Goal: Task Accomplishment & Management: Manage account settings

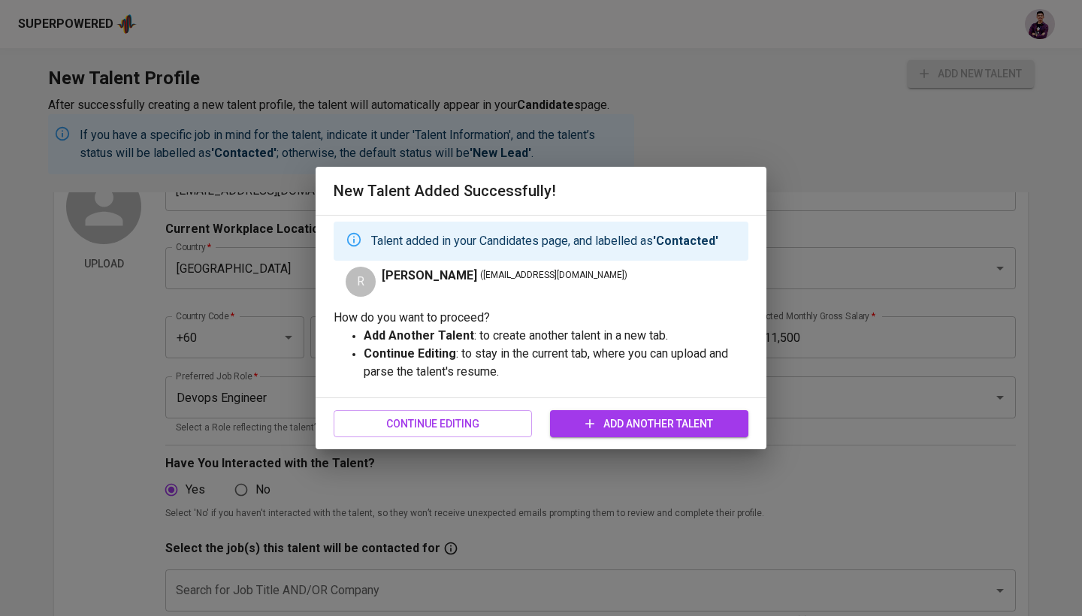
scroll to position [98, 0]
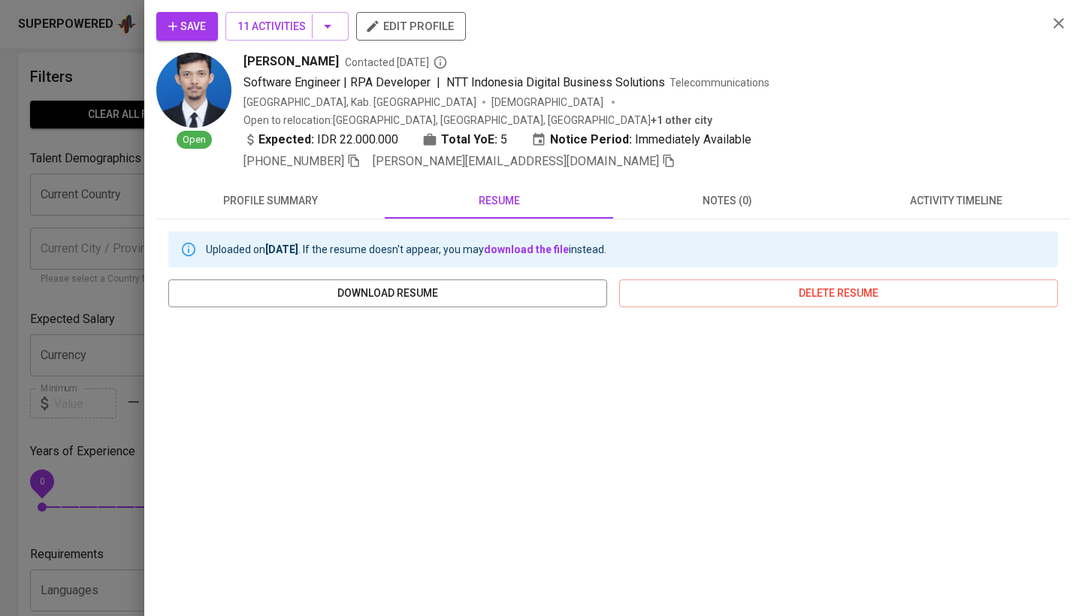
click at [190, 23] on span "Save" at bounding box center [187, 26] width 38 height 19
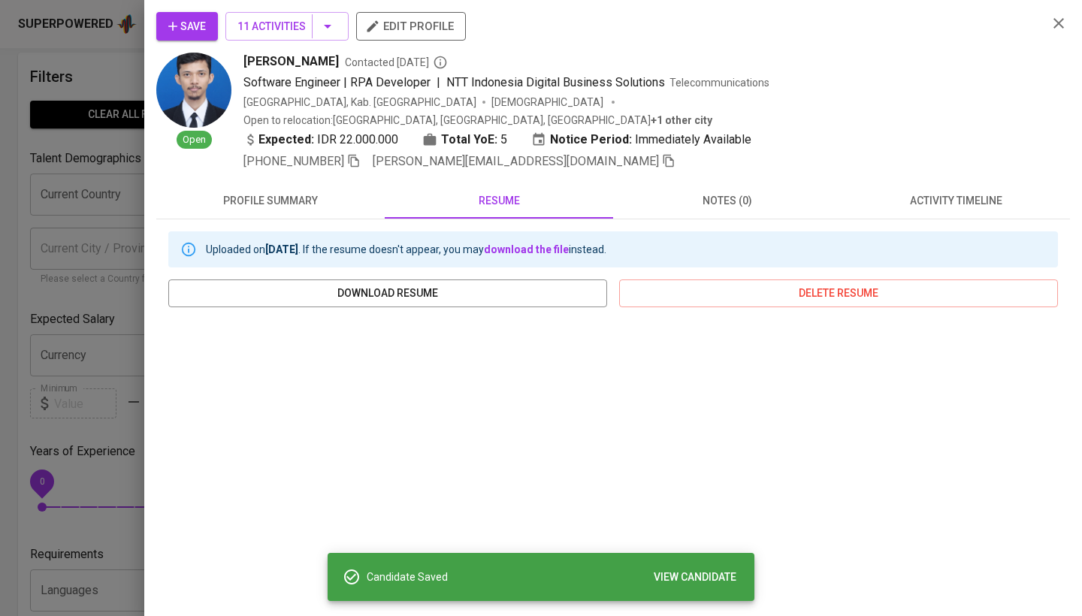
click at [1051, 16] on icon "button" at bounding box center [1059, 23] width 18 height 18
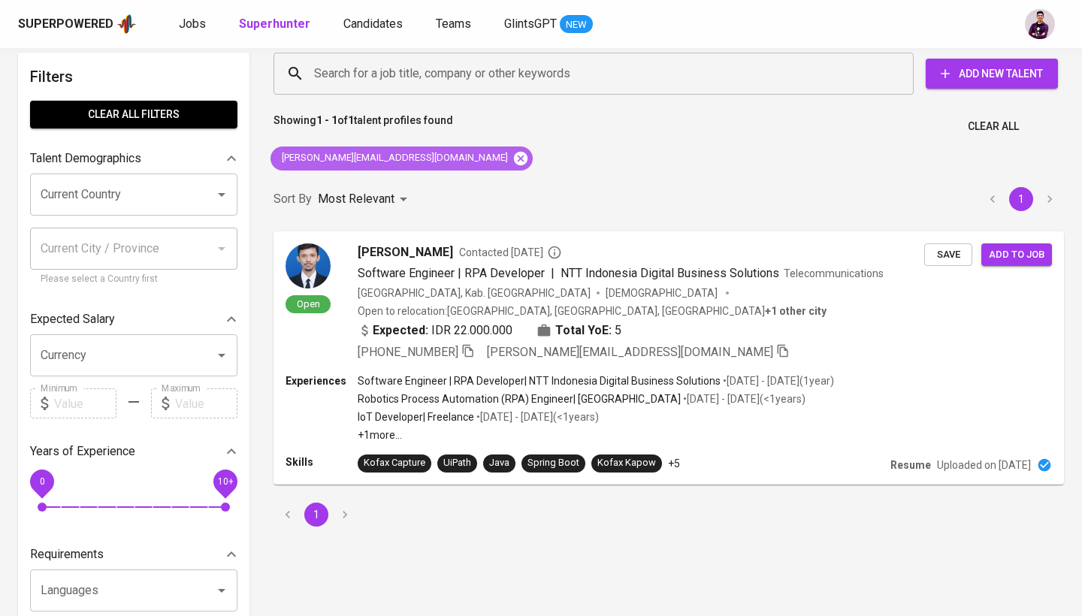
click at [514, 159] on icon at bounding box center [521, 158] width 14 height 14
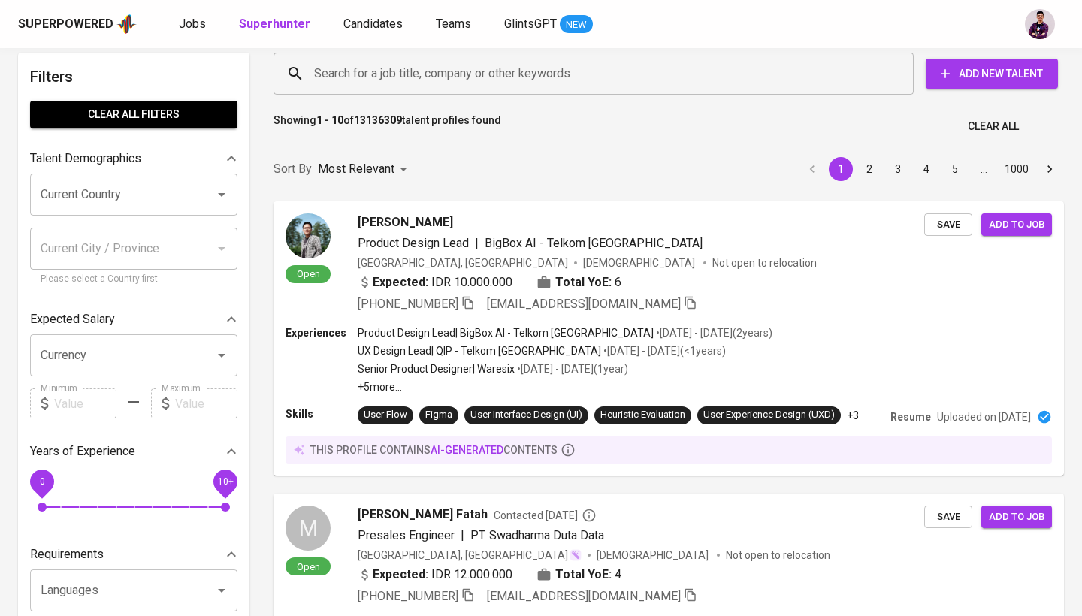
click at [189, 31] on link "Jobs" at bounding box center [194, 24] width 30 height 19
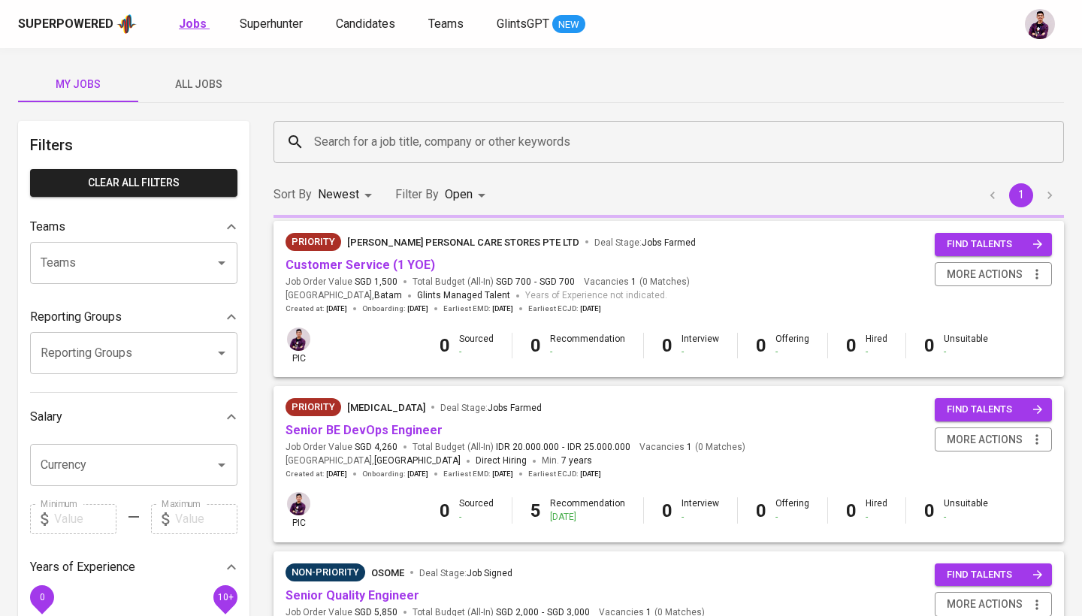
click at [187, 24] on b "Jobs" at bounding box center [193, 24] width 28 height 14
type input "OPEN"
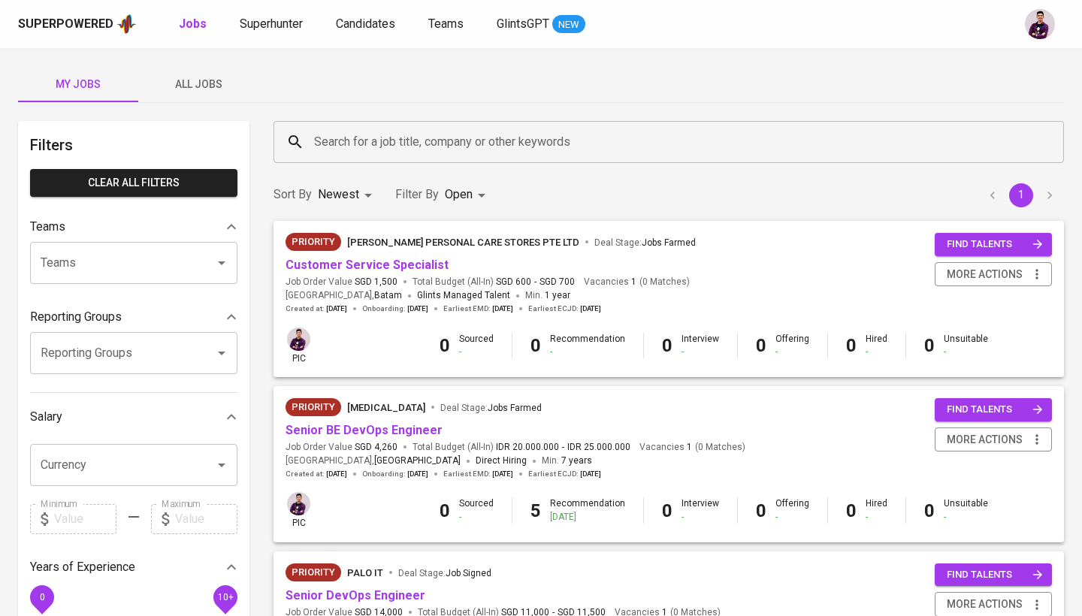
click at [200, 74] on button "All Jobs" at bounding box center [198, 84] width 120 height 36
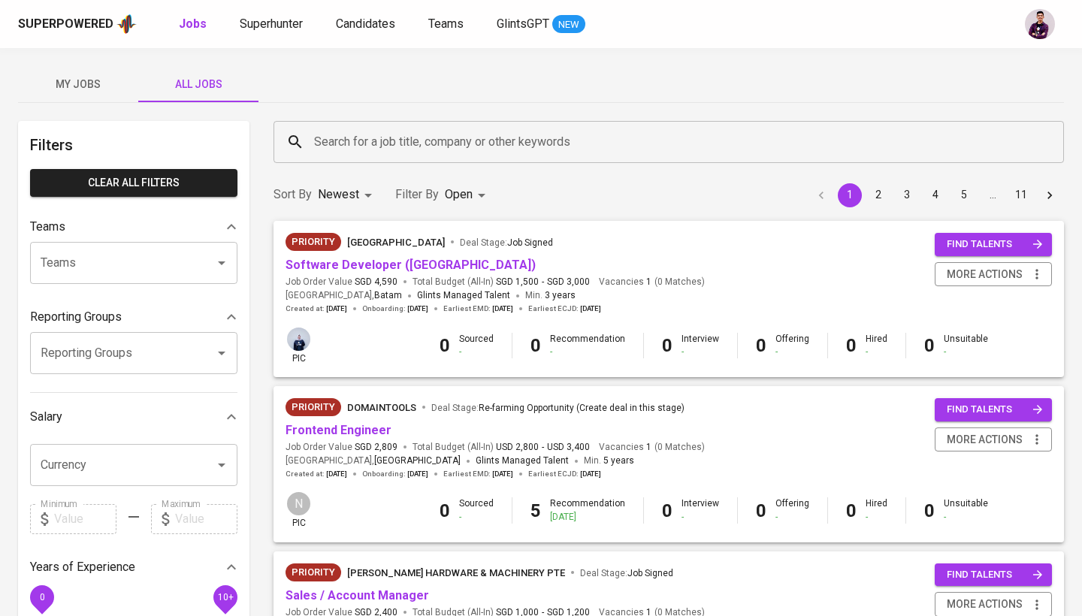
click at [369, 143] on input "Search for a job title, company or other keywords" at bounding box center [672, 142] width 724 height 29
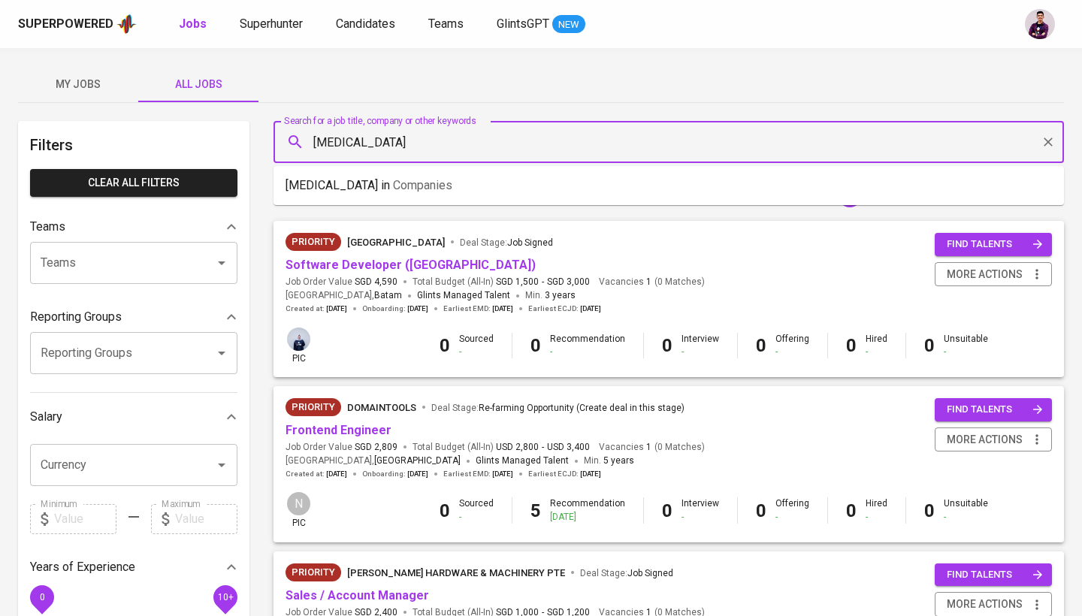
type input "meridia"
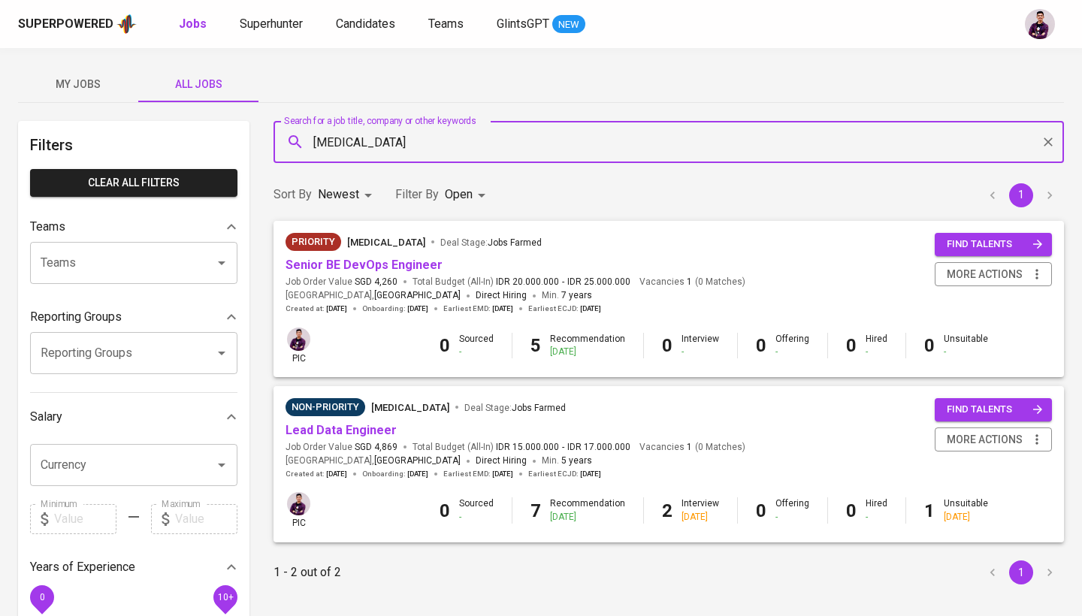
click at [448, 199] on body "Superpowered Jobs Superhunter Candidates Teams GlintsGPT NEW My Jobs All Jobs F…" at bounding box center [541, 512] width 1082 height 1025
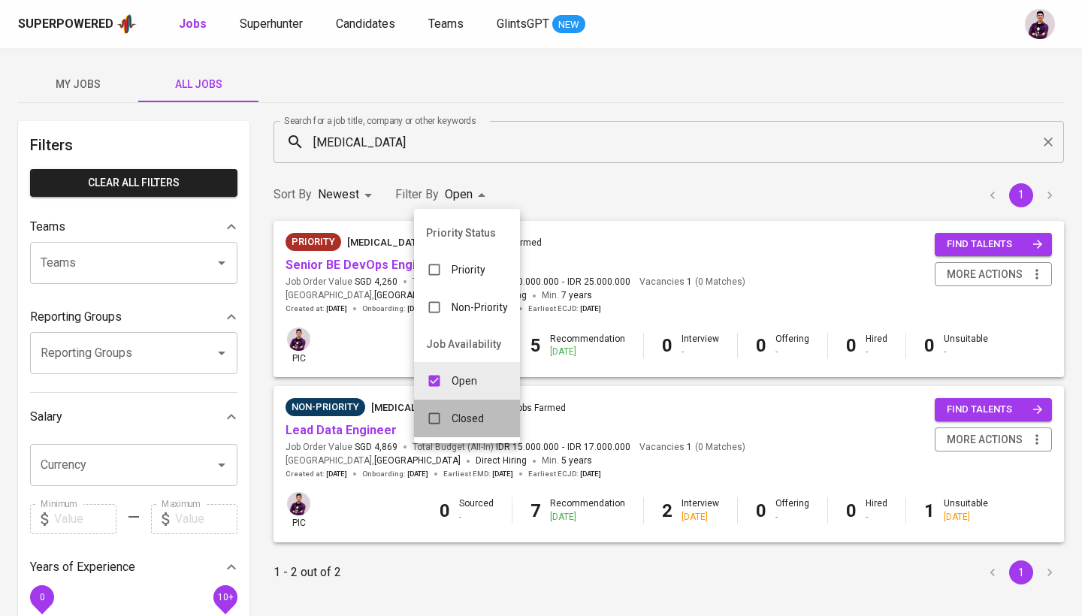
click at [458, 408] on div "Closed" at bounding box center [455, 418] width 82 height 29
type input "OPEN,CLOSE"
checkbox input "true"
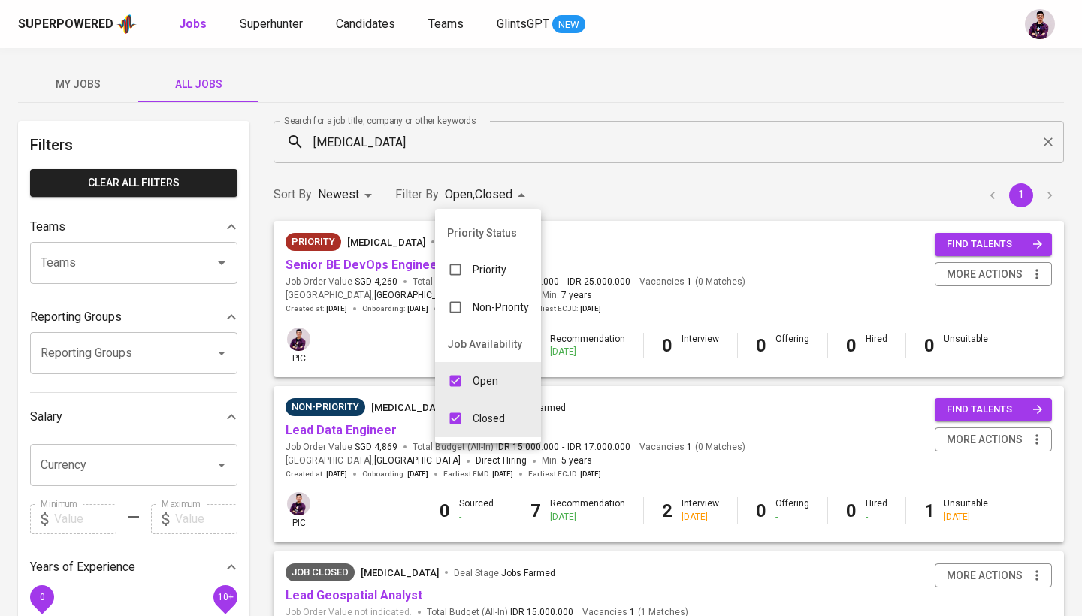
click at [656, 168] on div at bounding box center [541, 308] width 1082 height 616
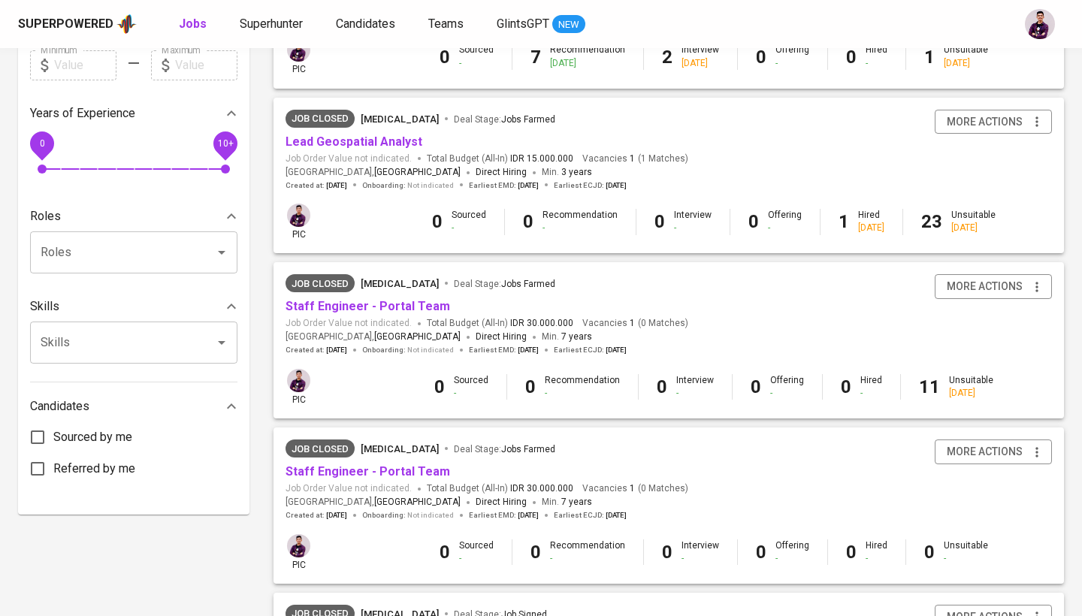
scroll to position [454, 0]
click at [421, 299] on link "Staff Engineer - Portal Team" at bounding box center [367, 306] width 165 height 14
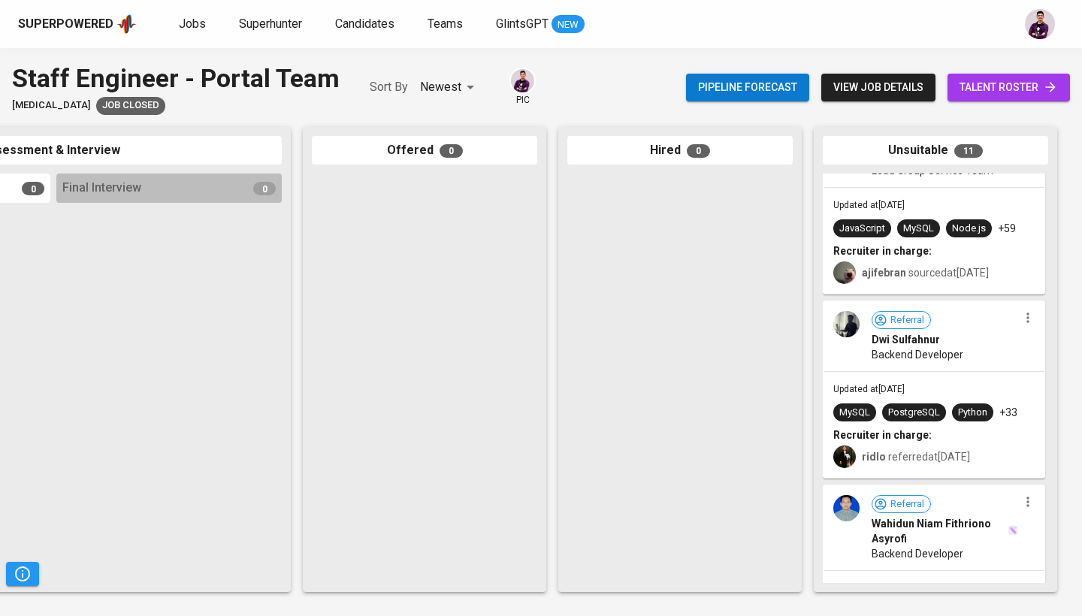
scroll to position [257, 0]
click at [853, 343] on div "Referral Dwi Sulfahnur Backend Developer" at bounding box center [933, 335] width 219 height 69
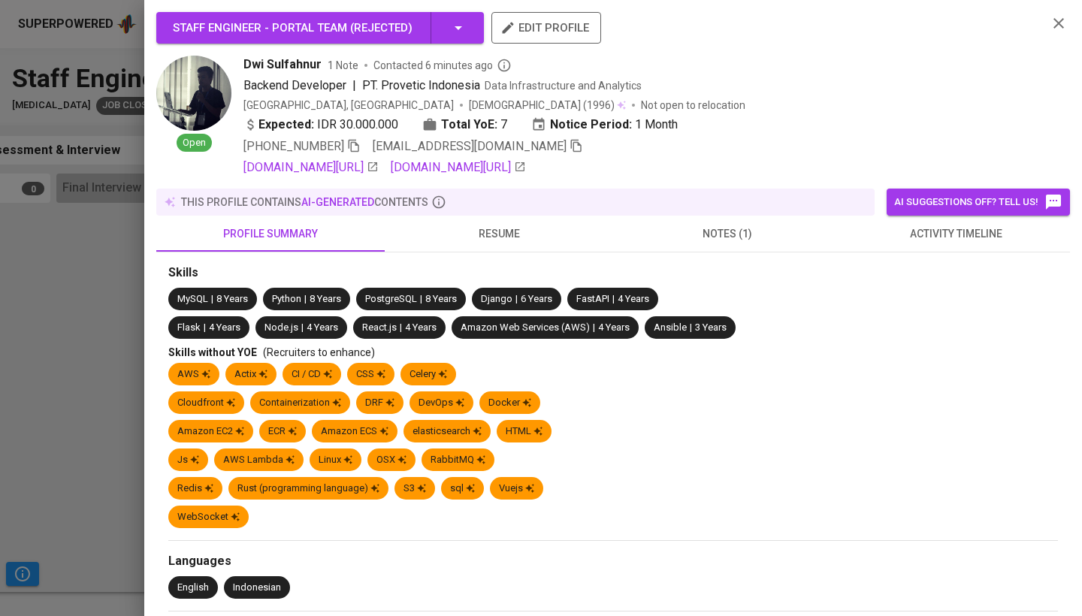
click at [935, 237] on span "activity timeline" at bounding box center [955, 234] width 210 height 19
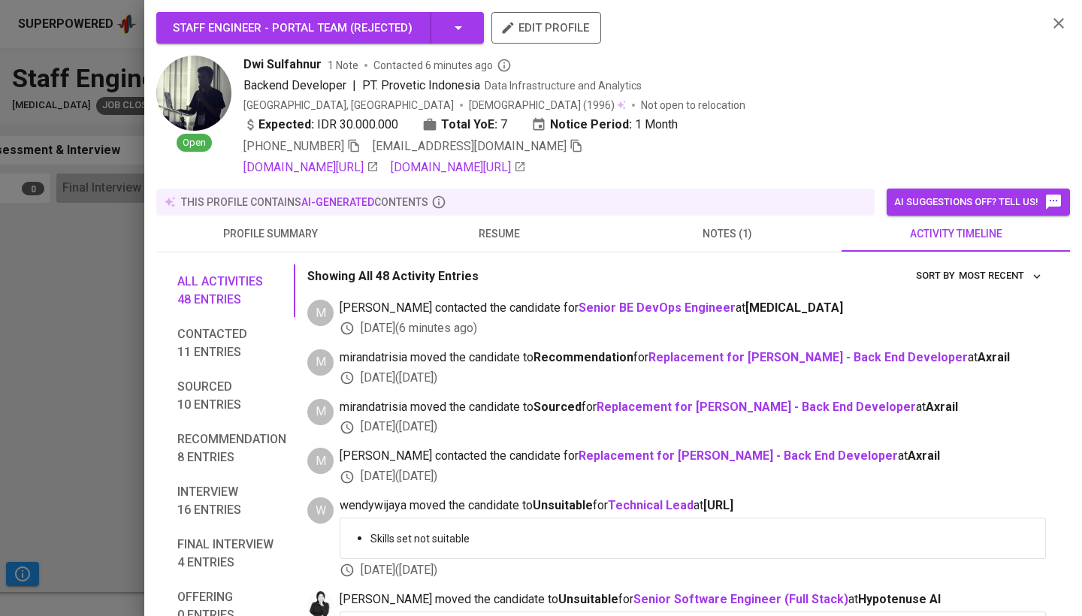
scroll to position [0, 0]
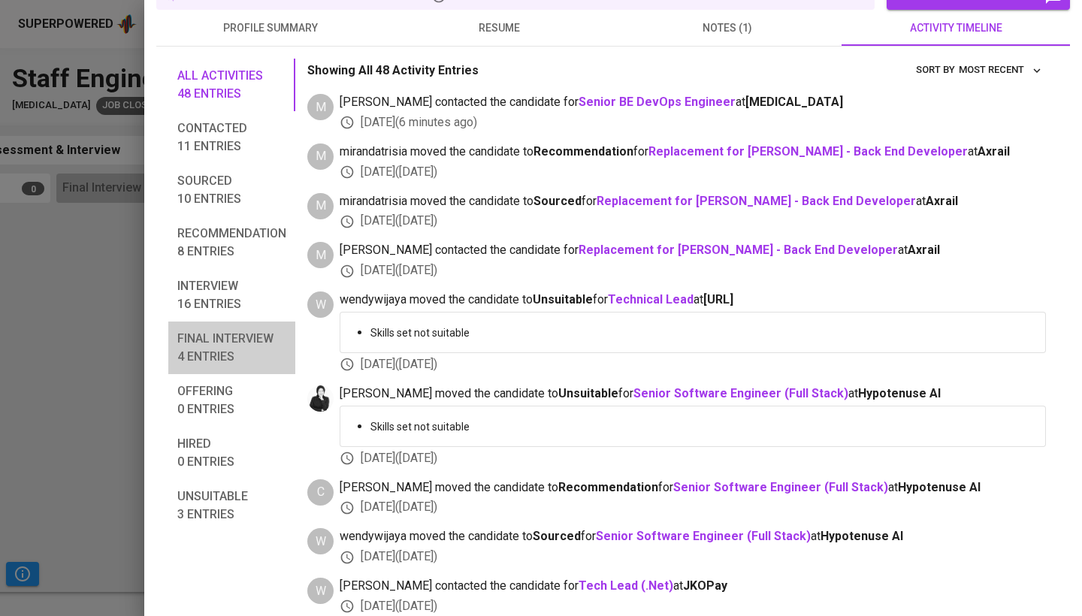
click at [231, 351] on span "Final interview 4 entries" at bounding box center [231, 348] width 109 height 36
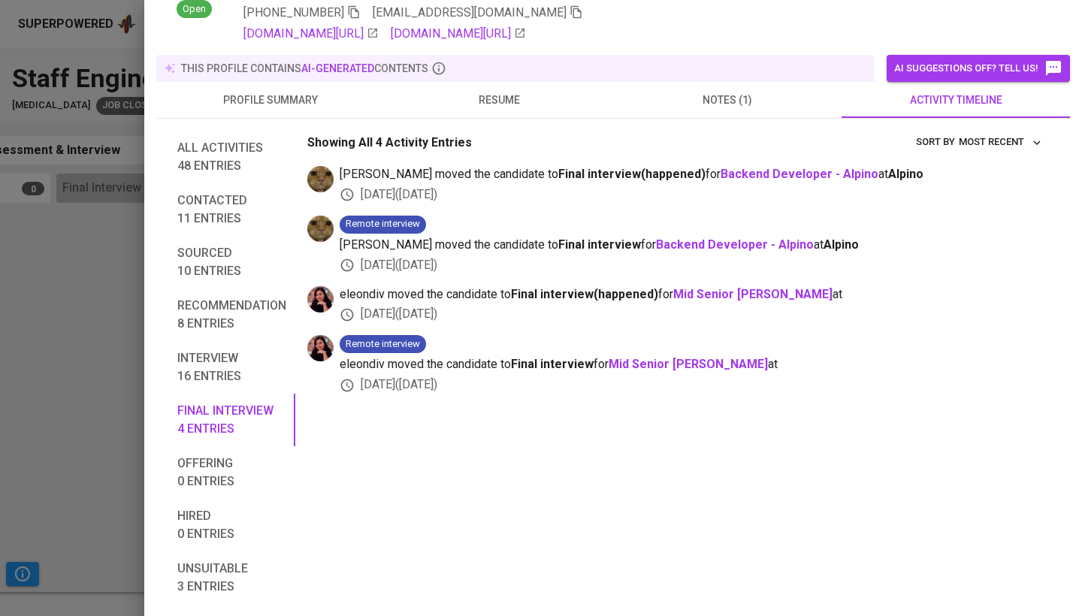
click at [237, 388] on button "Interview 16 entries" at bounding box center [231, 367] width 127 height 53
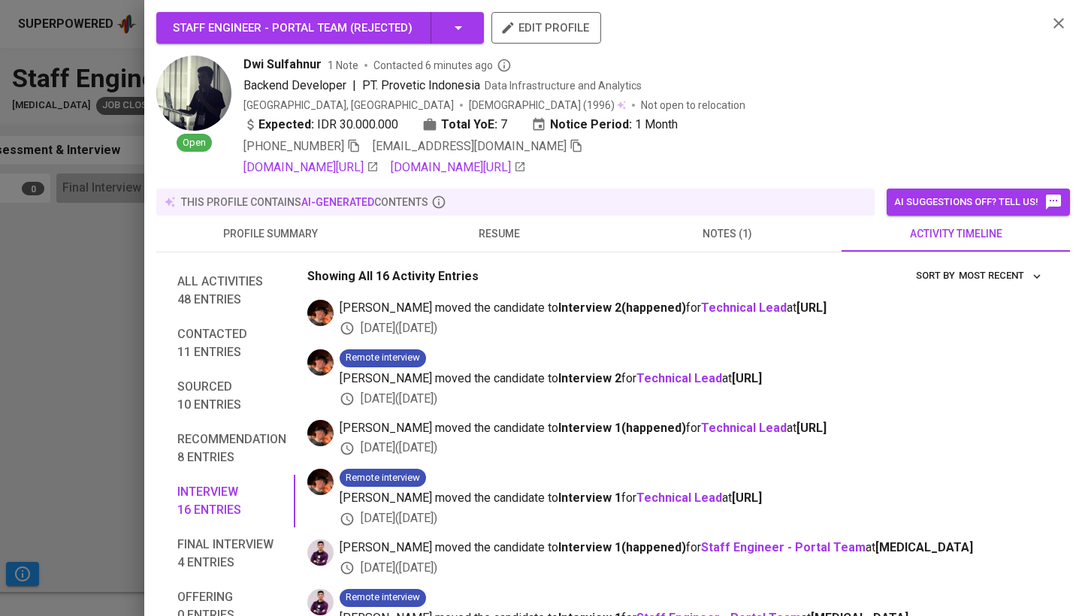
scroll to position [0, 0]
click at [1050, 23] on icon "button" at bounding box center [1059, 23] width 18 height 18
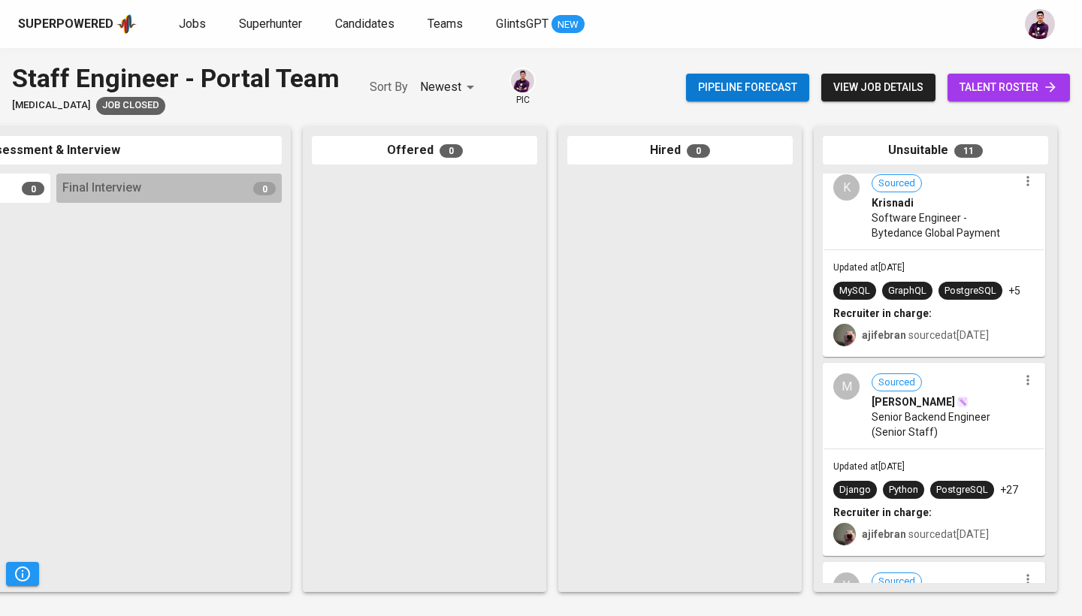
scroll to position [1555, 0]
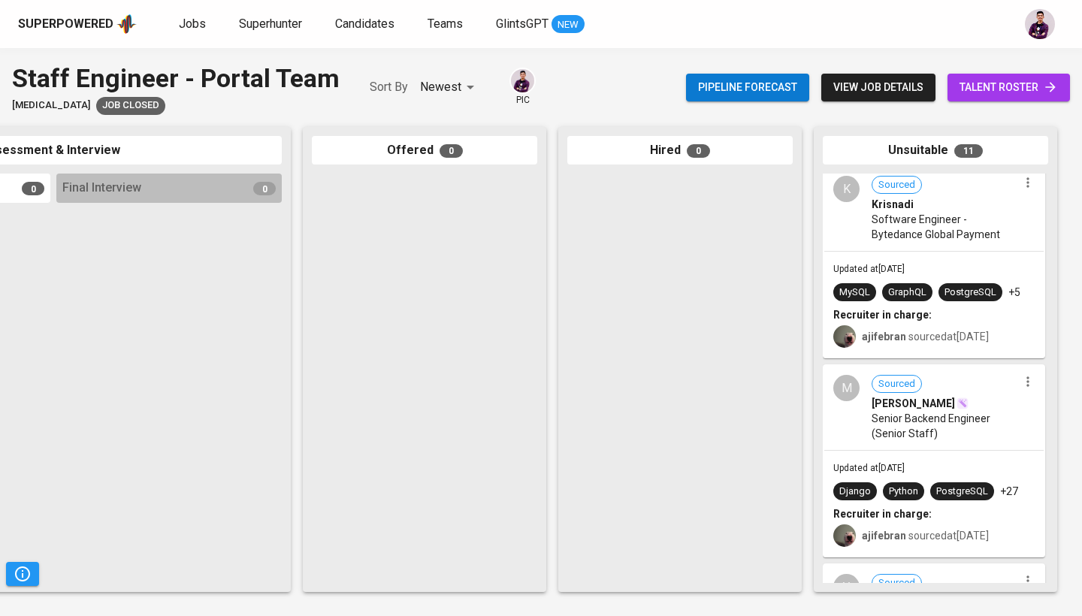
click at [855, 224] on div "K Sourced Krisnadi Software Engineer - Bytedance Global Payment" at bounding box center [933, 209] width 219 height 84
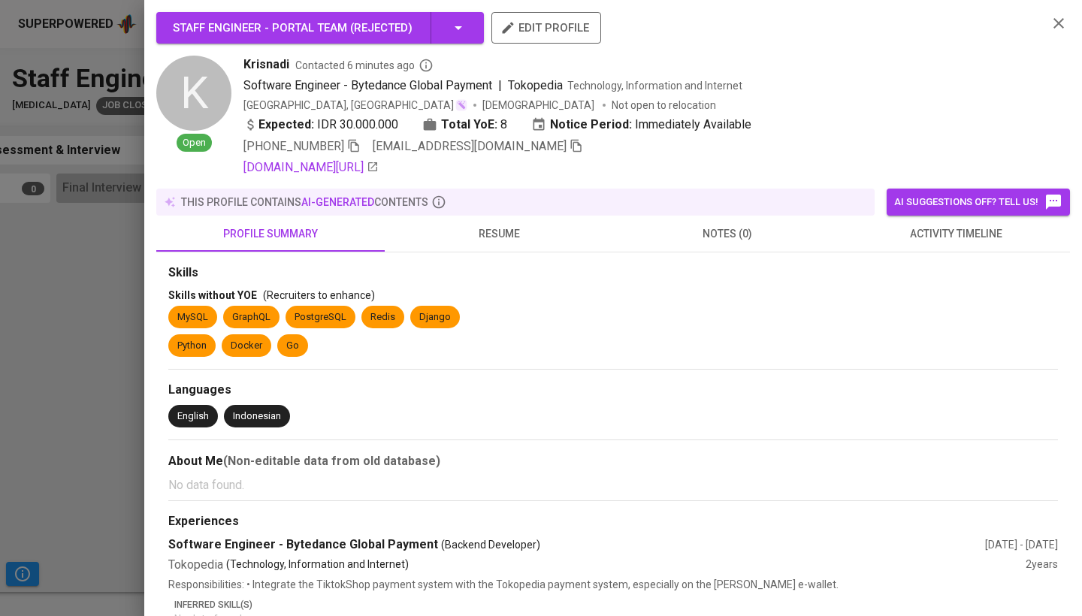
click at [953, 183] on div "Staff Engineer - Portal Team ( Rejected ) edit profile K Open Krisnadi Contacte…" at bounding box center [613, 571] width 914 height 1119
click at [522, 221] on button "resume" at bounding box center [499, 234] width 228 height 36
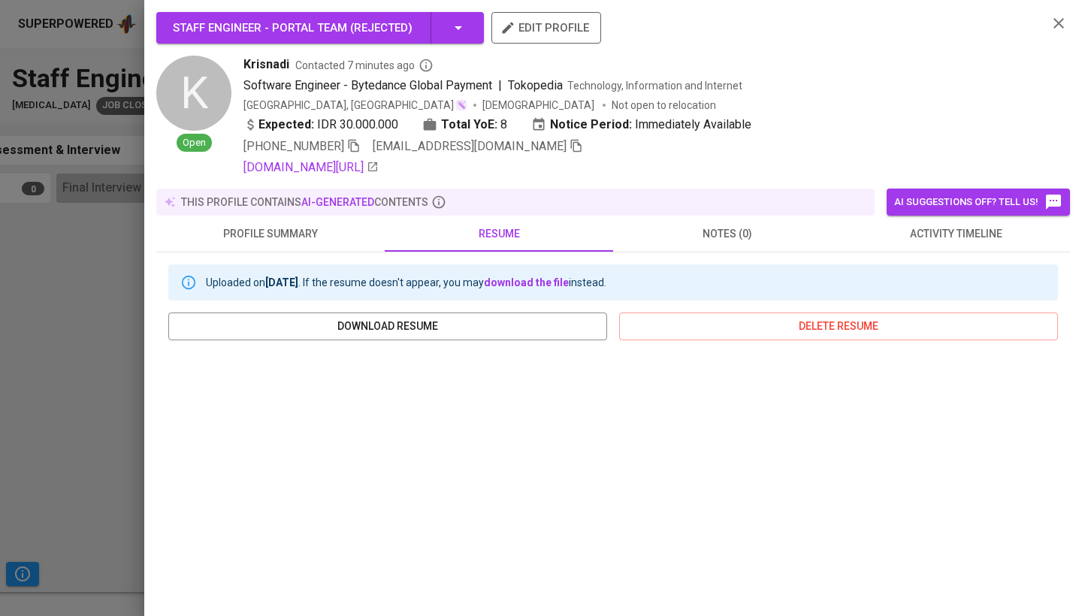
scroll to position [0, 0]
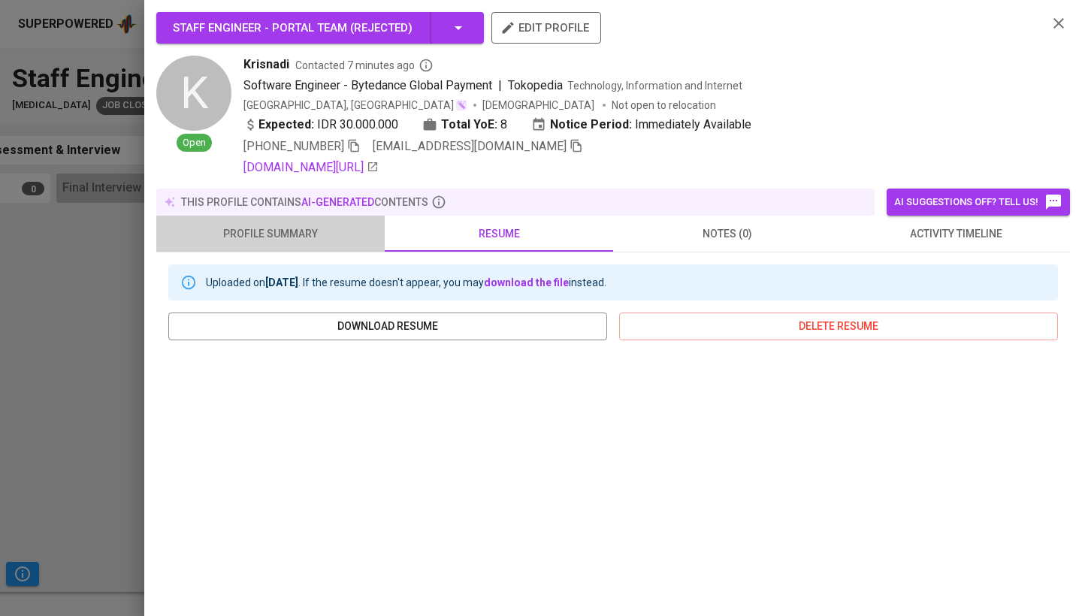
click at [294, 234] on span "profile summary" at bounding box center [270, 234] width 210 height 19
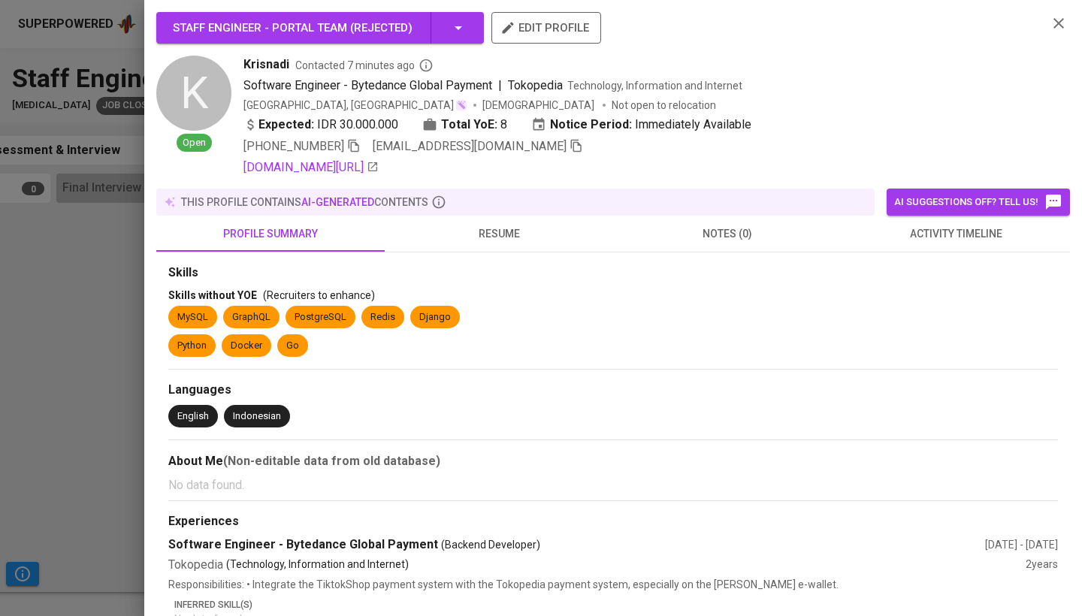
click at [944, 245] on button "activity timeline" at bounding box center [955, 234] width 228 height 36
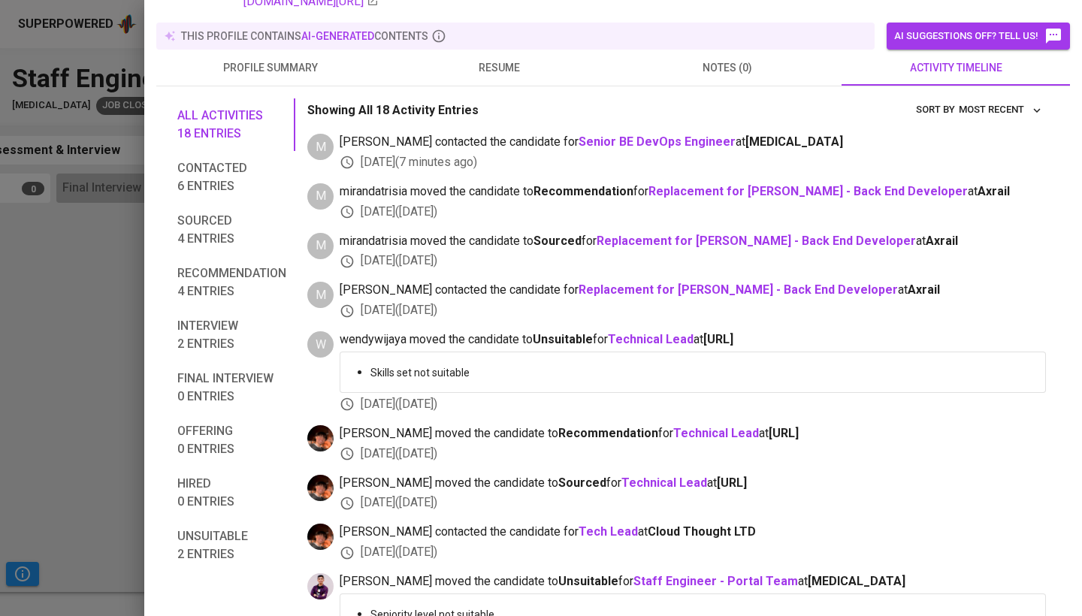
click at [195, 349] on span "Interview 2 entries" at bounding box center [231, 335] width 109 height 36
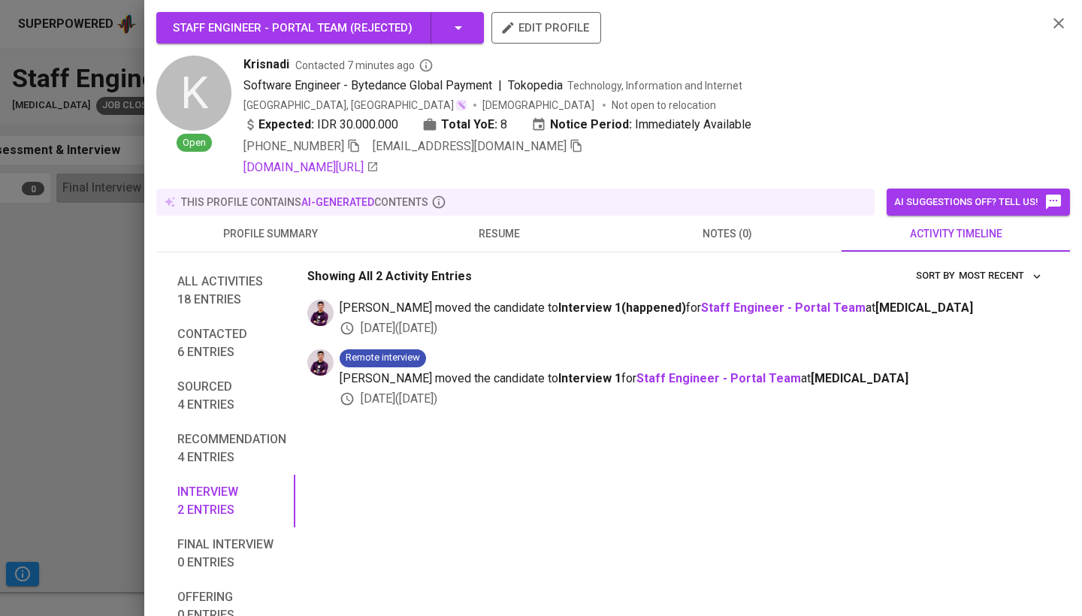
click at [0, 276] on div at bounding box center [541, 308] width 1082 height 616
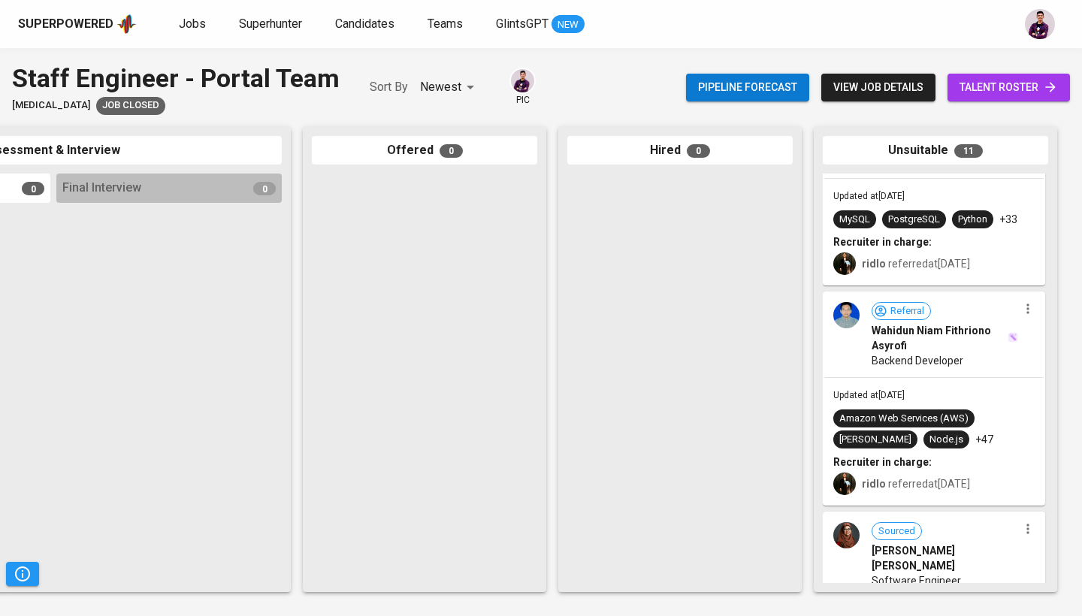
scroll to position [183, 0]
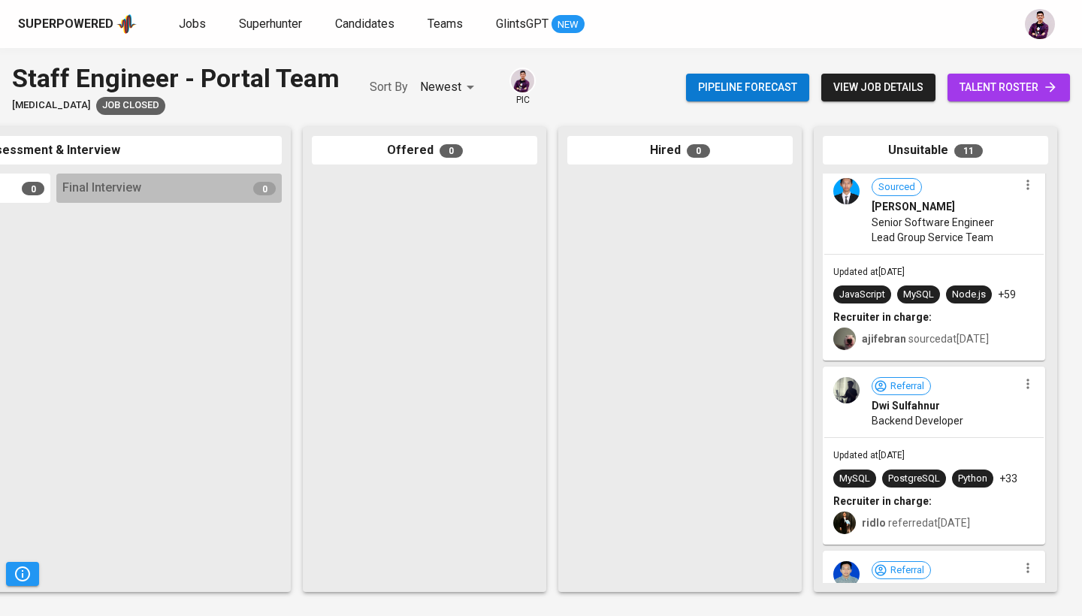
click at [850, 396] on img at bounding box center [846, 390] width 26 height 26
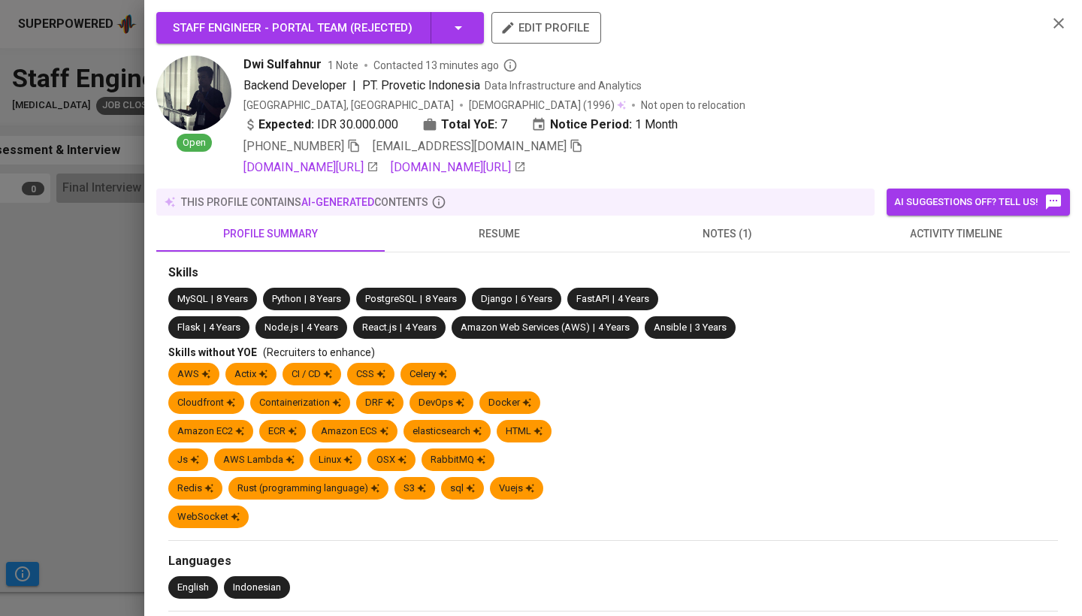
click at [948, 223] on button "activity timeline" at bounding box center [955, 234] width 228 height 36
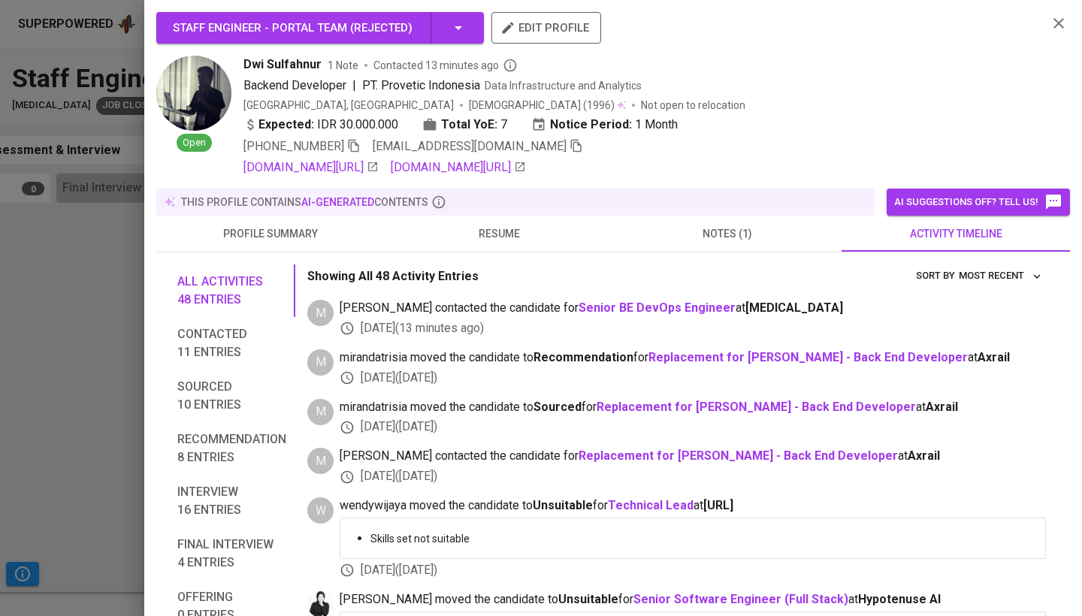
scroll to position [240, 0]
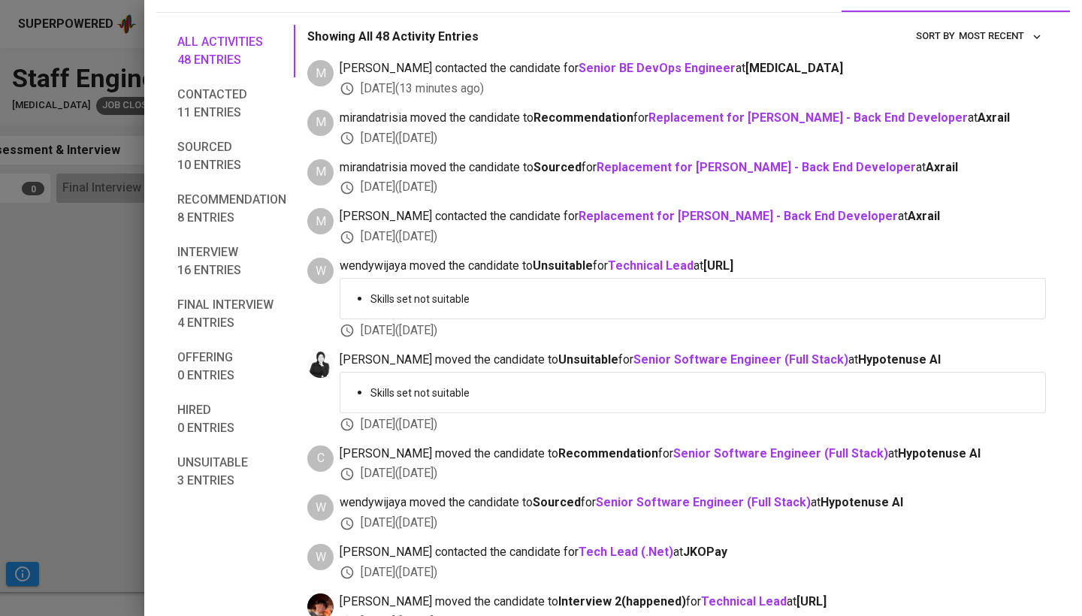
click at [218, 251] on span "Interview 16 entries" at bounding box center [231, 261] width 109 height 36
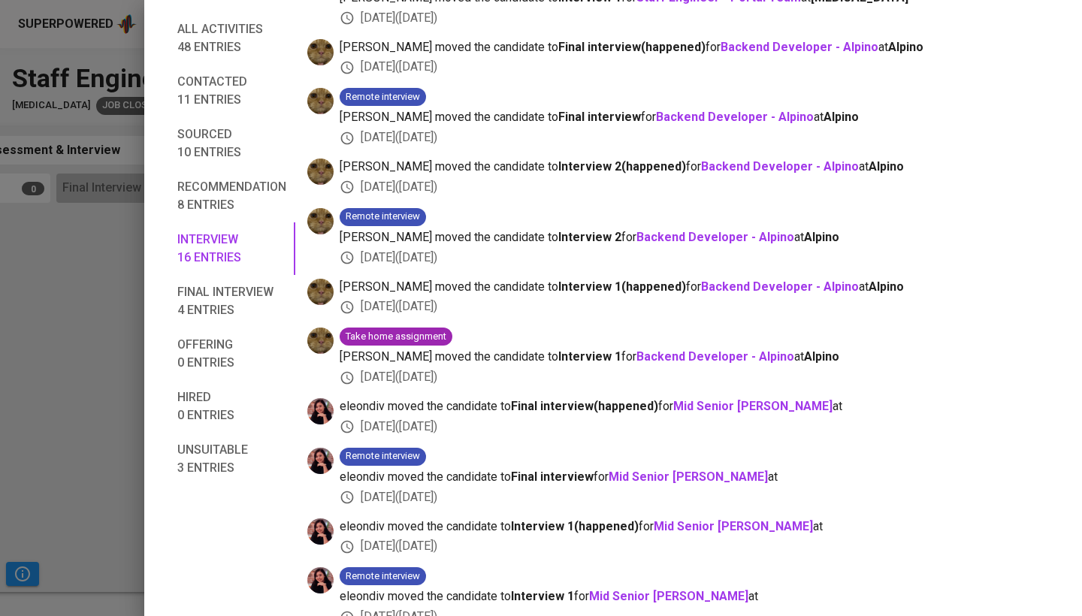
scroll to position [0, 0]
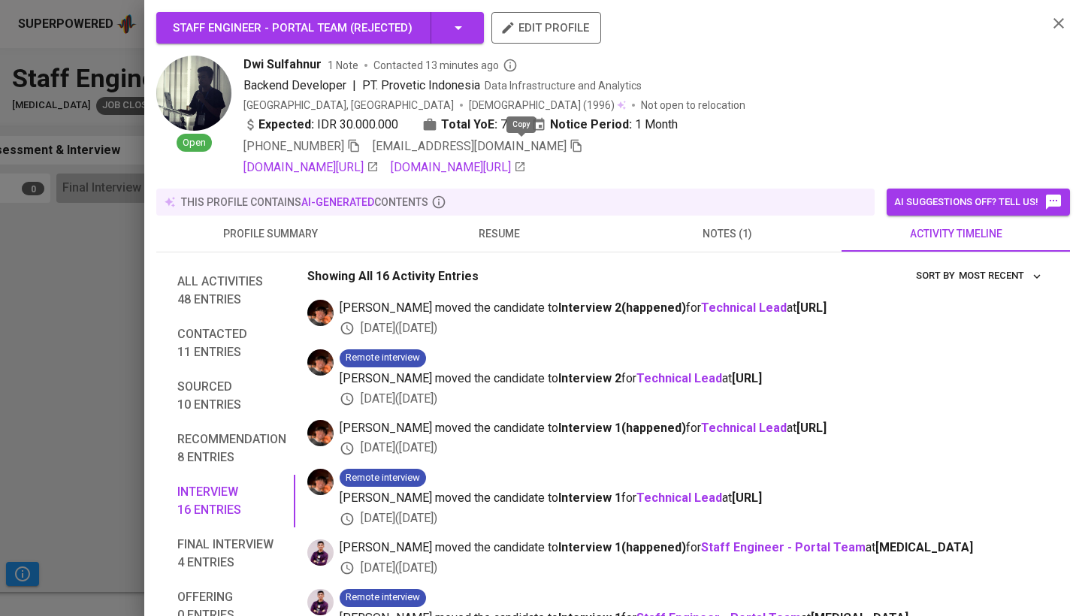
click at [569, 147] on icon "button" at bounding box center [576, 146] width 14 height 14
click at [106, 323] on div at bounding box center [541, 308] width 1082 height 616
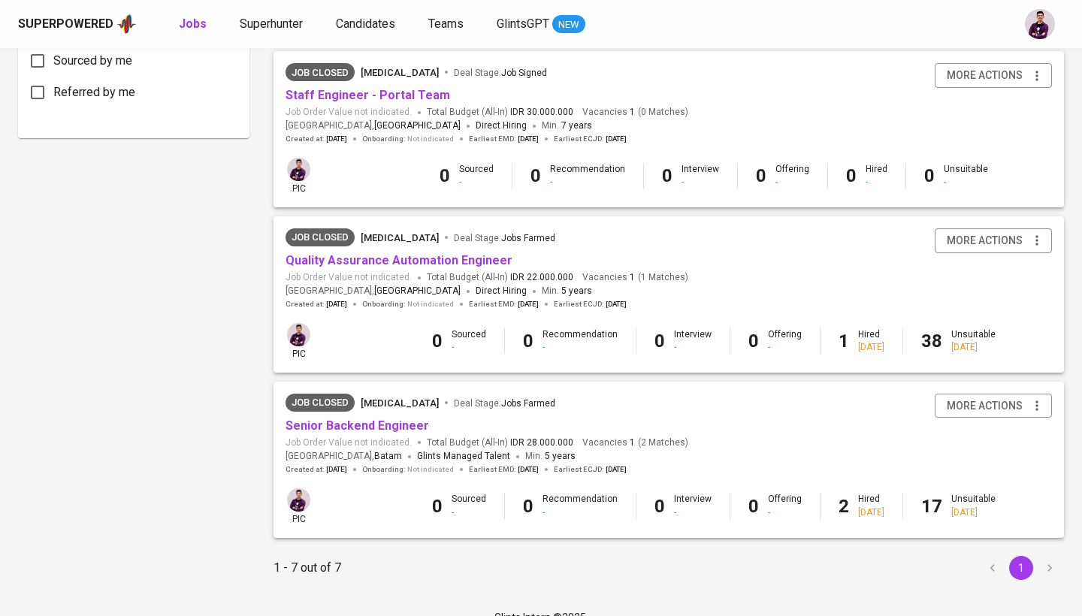
scroll to position [838, 0]
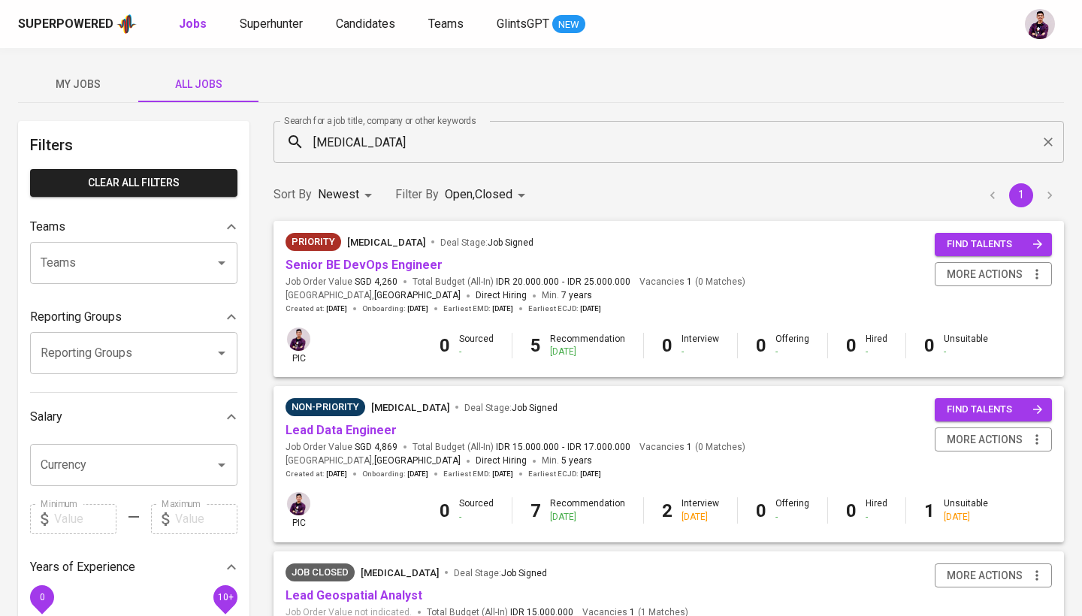
scroll to position [836, 0]
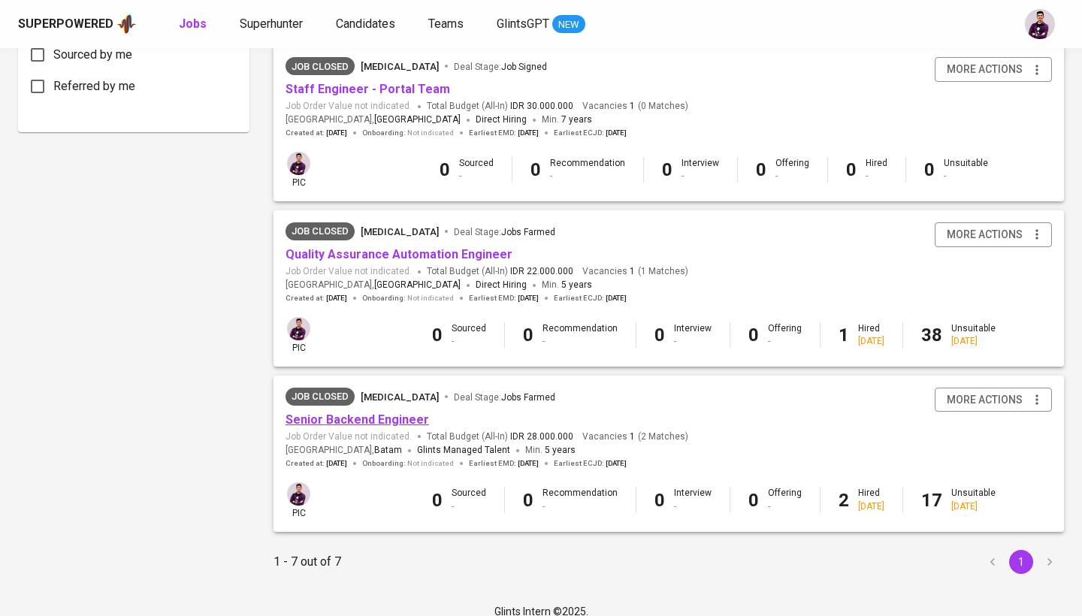
click at [403, 412] on link "Senior Backend Engineer" at bounding box center [356, 419] width 143 height 14
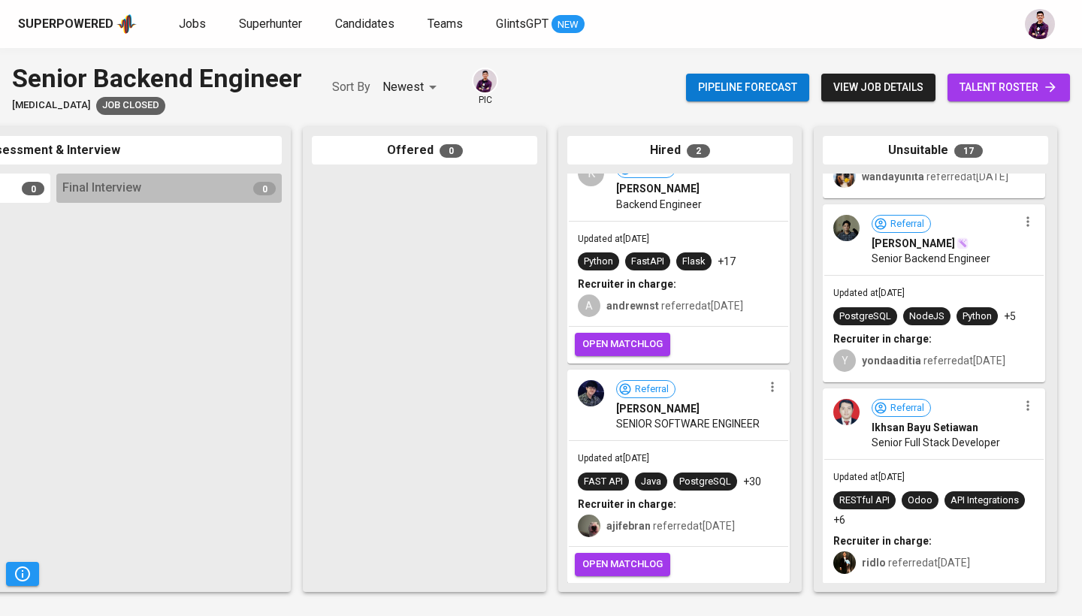
scroll to position [2675, 0]
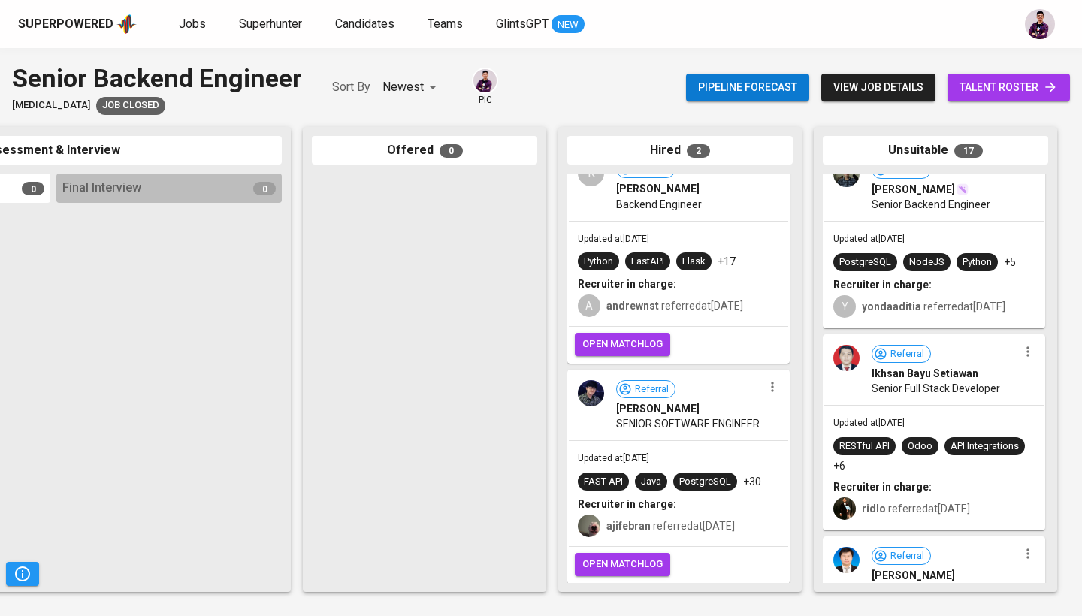
click at [859, 389] on div "Referral Ikhsan Bayu Setiawan Senior Full Stack Developer" at bounding box center [933, 370] width 219 height 69
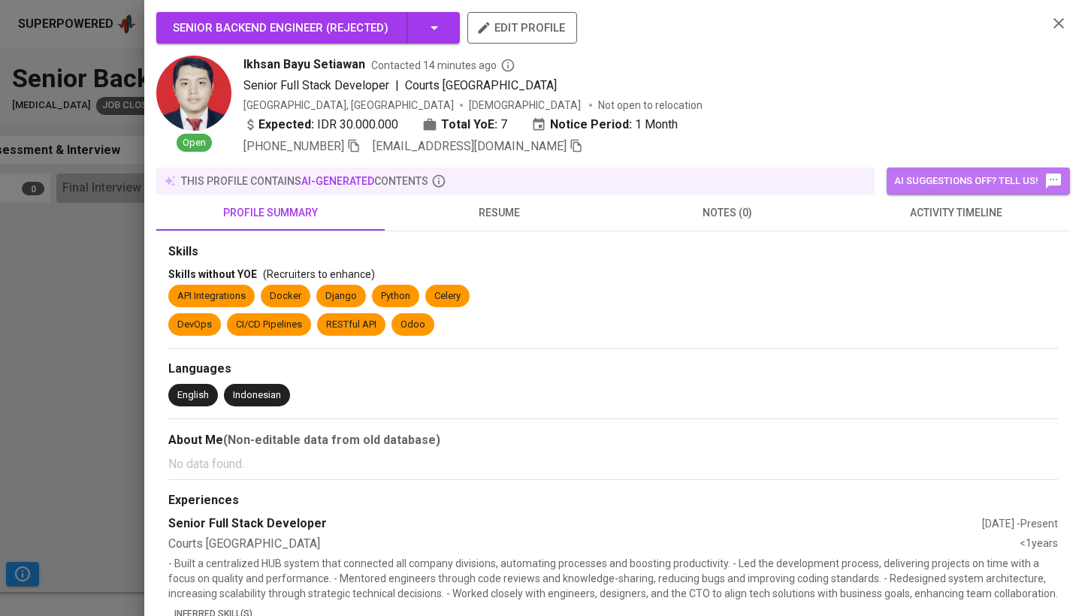
click at [976, 180] on span "AI suggestions off? Tell us!" at bounding box center [978, 181] width 168 height 18
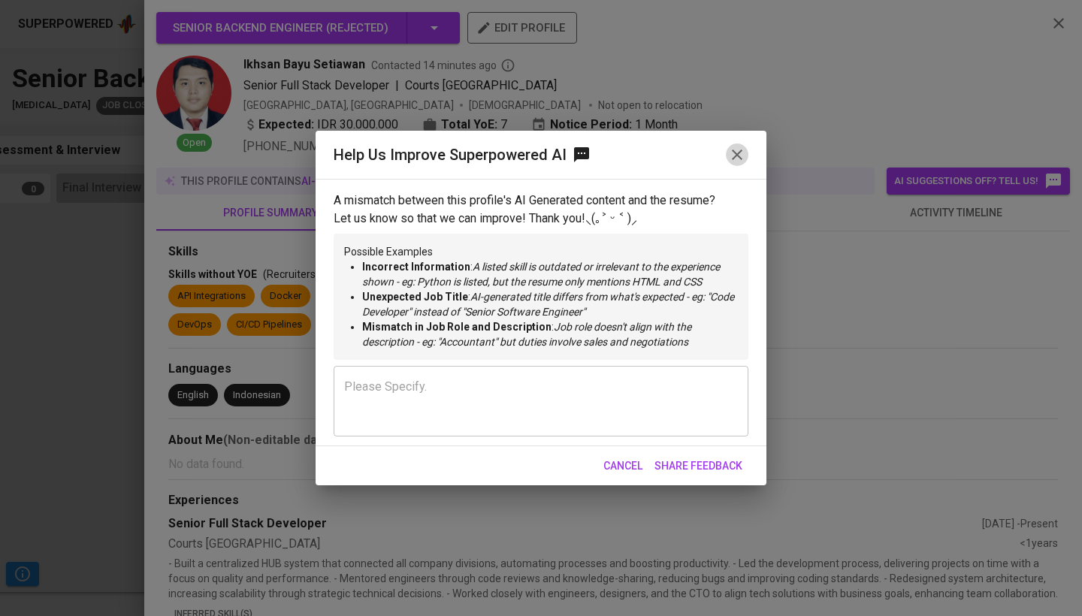
click at [747, 153] on button "button" at bounding box center [737, 154] width 23 height 23
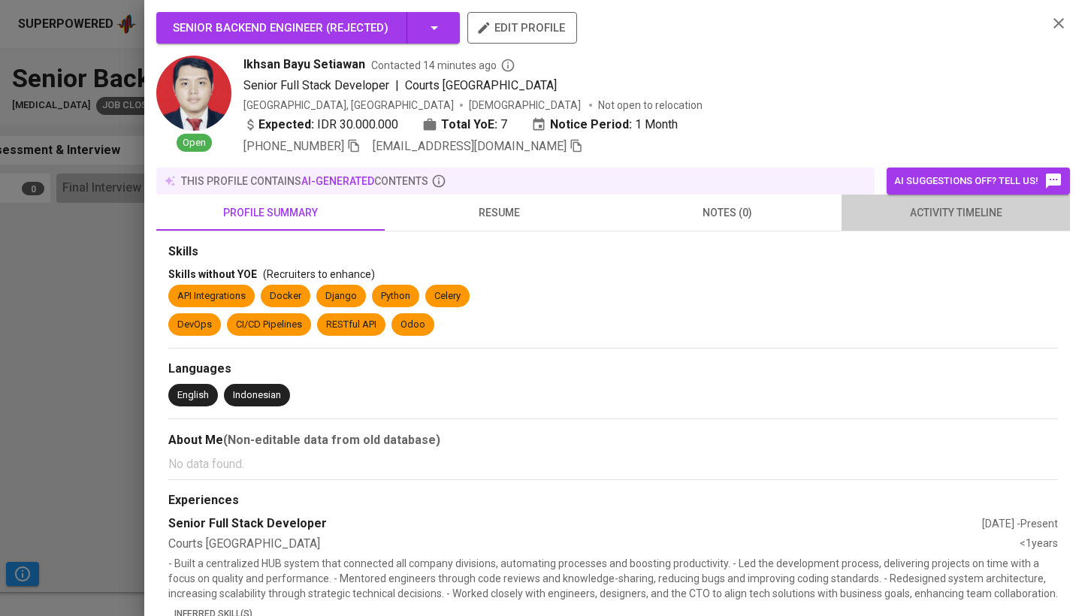
click at [986, 221] on span "activity timeline" at bounding box center [955, 213] width 210 height 19
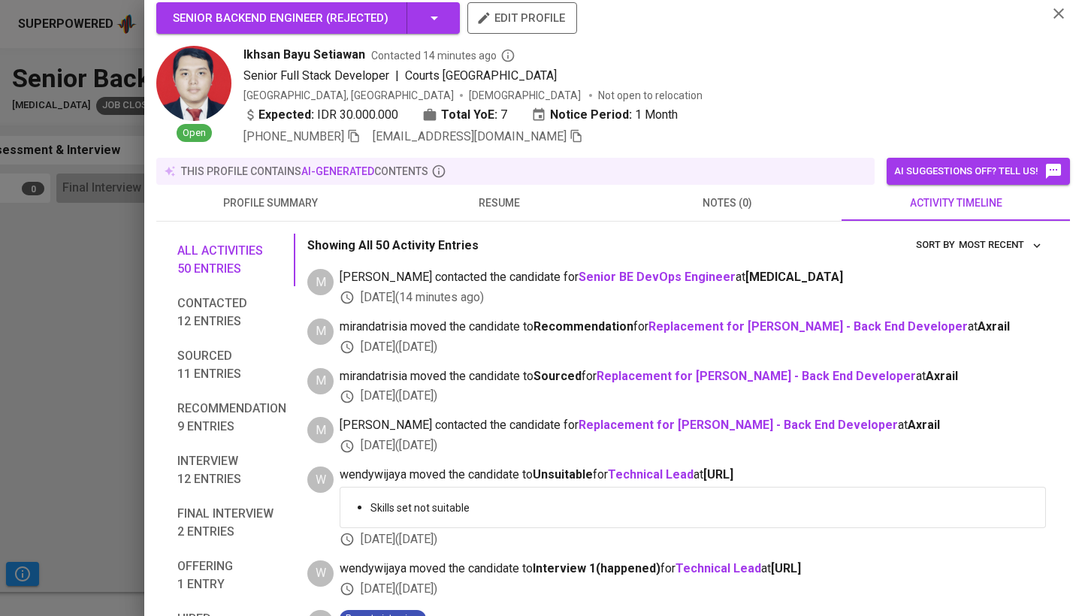
scroll to position [89, 0]
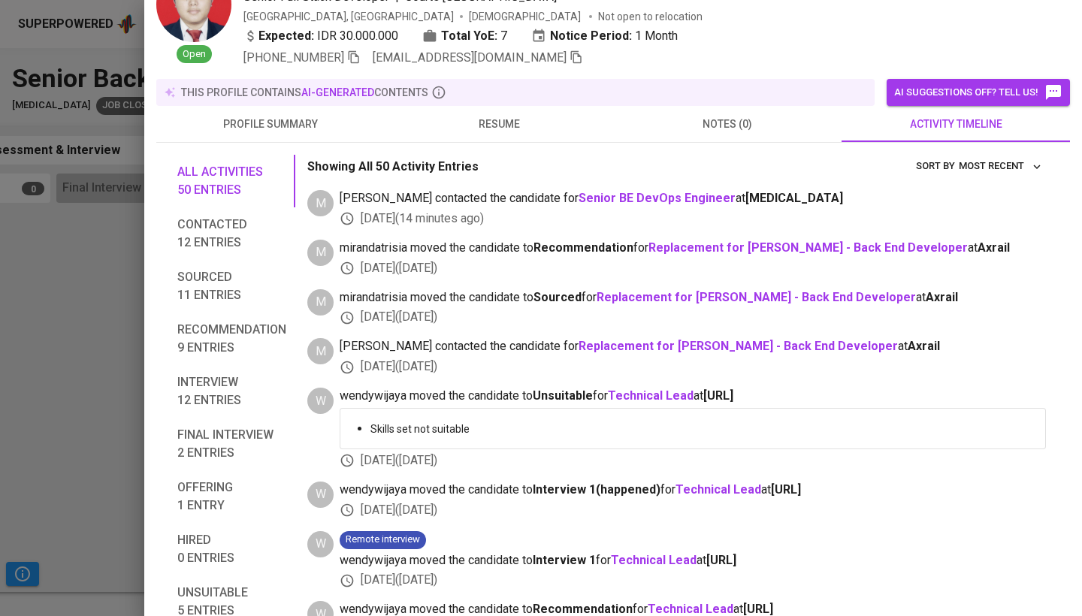
click at [218, 400] on span "Interview 12 entries" at bounding box center [231, 391] width 109 height 36
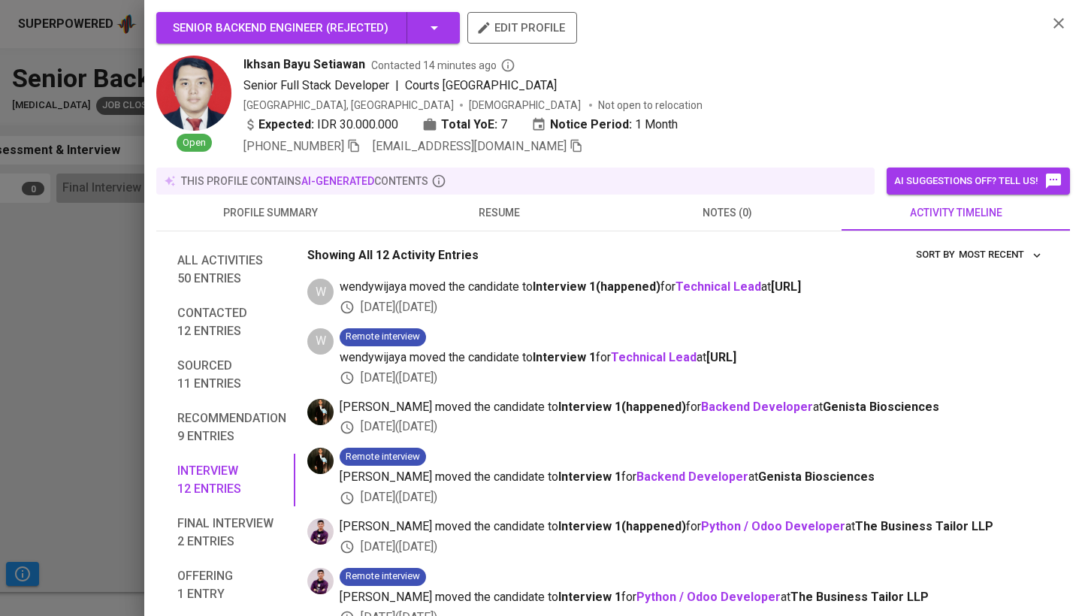
scroll to position [0, 0]
click at [239, 425] on span "Recommendation 9 entries" at bounding box center [231, 427] width 109 height 36
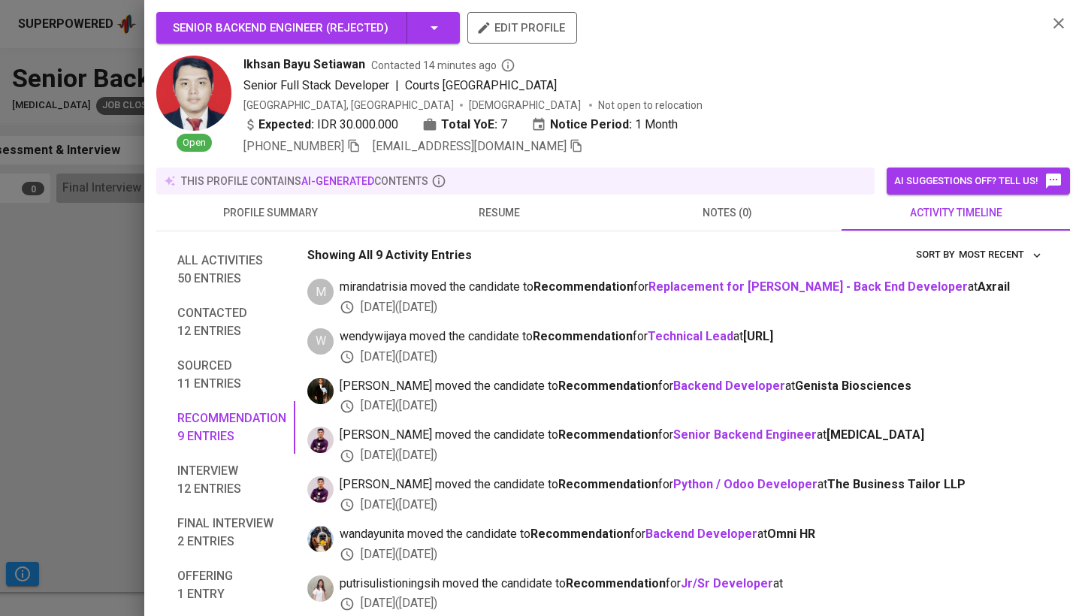
click at [231, 466] on span "Interview 12 entries" at bounding box center [231, 480] width 109 height 36
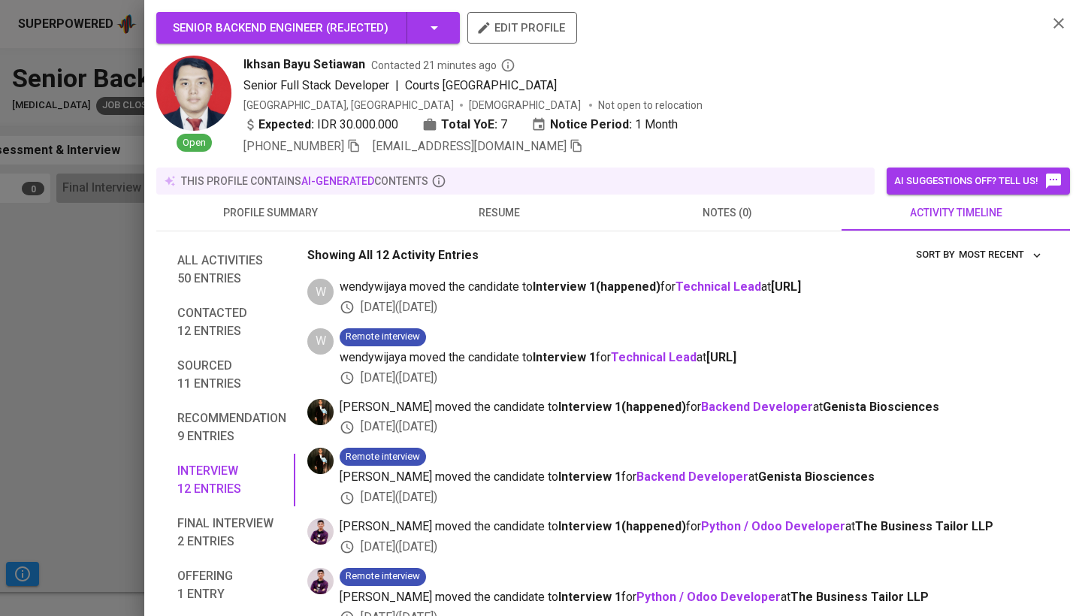
click at [1060, 27] on icon "button" at bounding box center [1059, 23] width 18 height 18
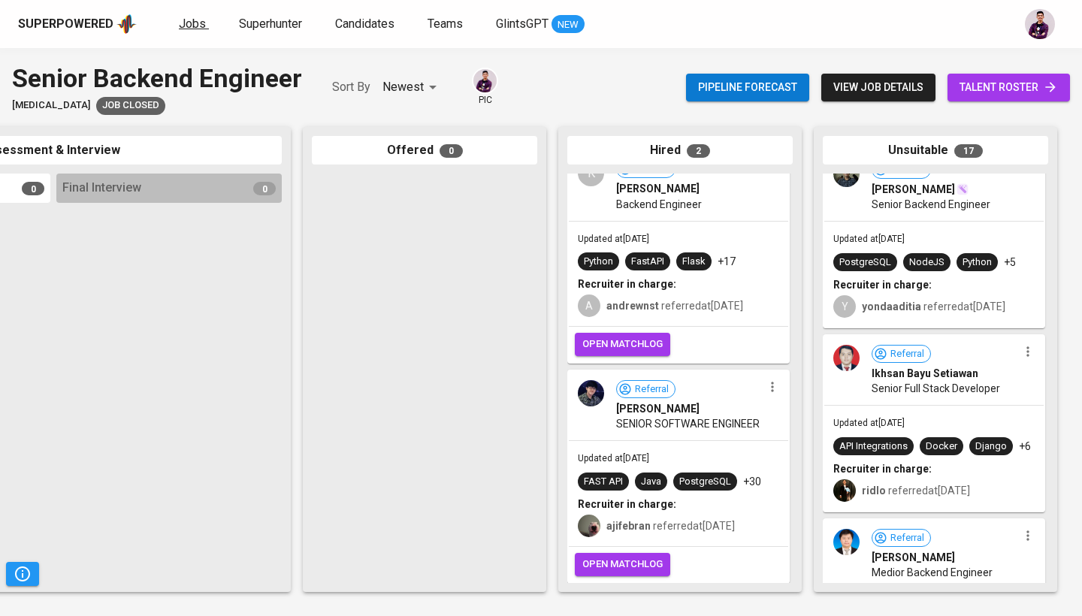
click at [184, 26] on span "Jobs" at bounding box center [192, 24] width 27 height 14
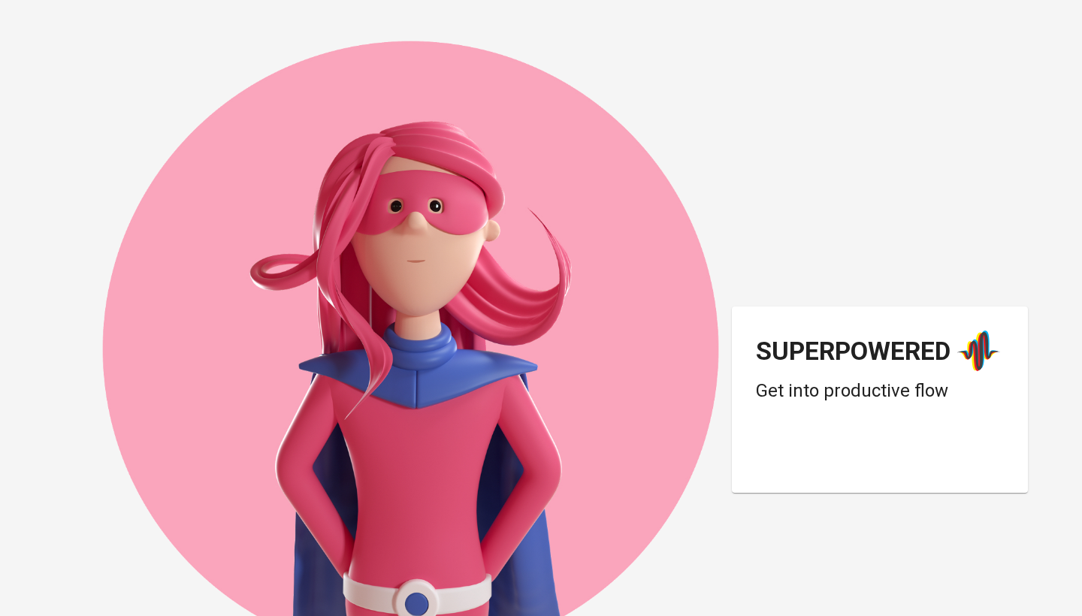
click at [837, 446] on div "Login dengan Google. Dibuka di tab baru" at bounding box center [876, 455] width 240 height 33
